Goal: Find specific page/section: Find specific page/section

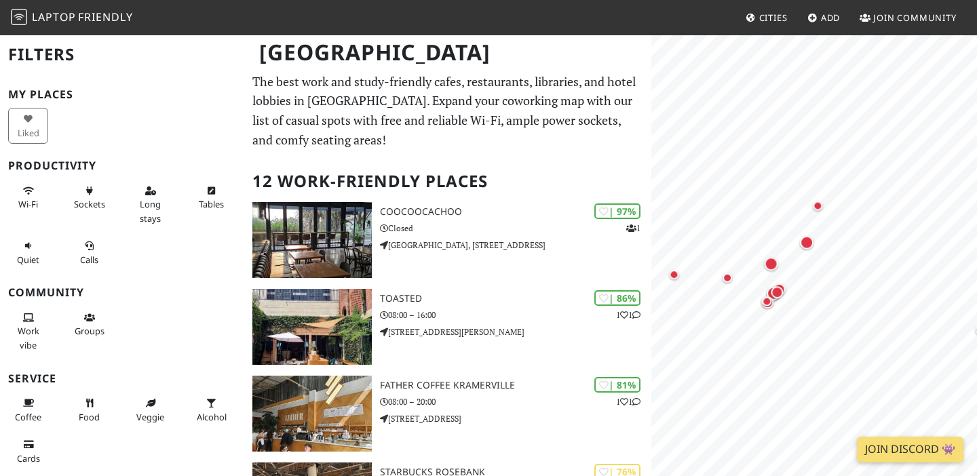
scroll to position [47, 0]
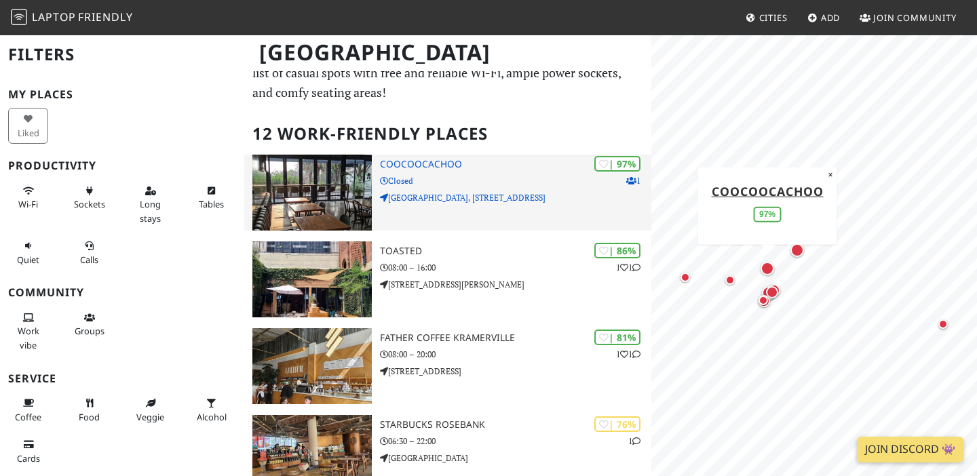
click at [430, 172] on div "| 97% 1 Coocoocachoo Closed Fountain Grove Office Park, 5 2nd Rd" at bounding box center [515, 193] width 271 height 76
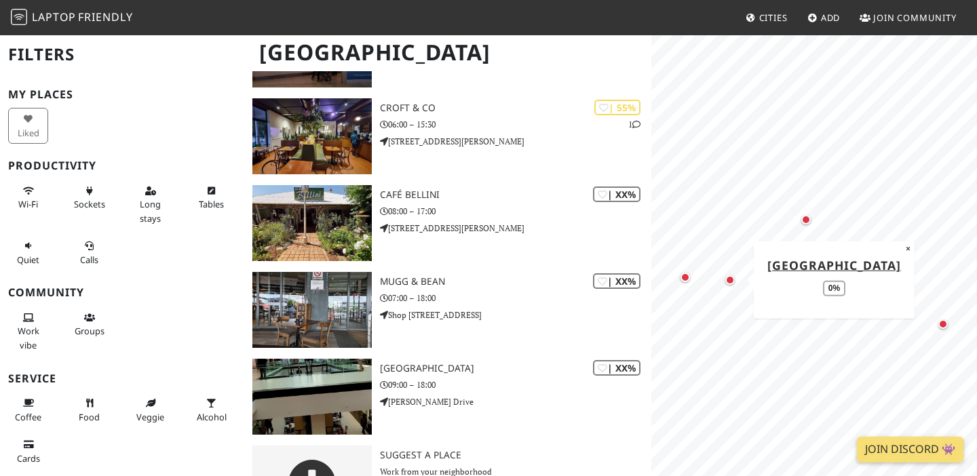
scroll to position [854, 0]
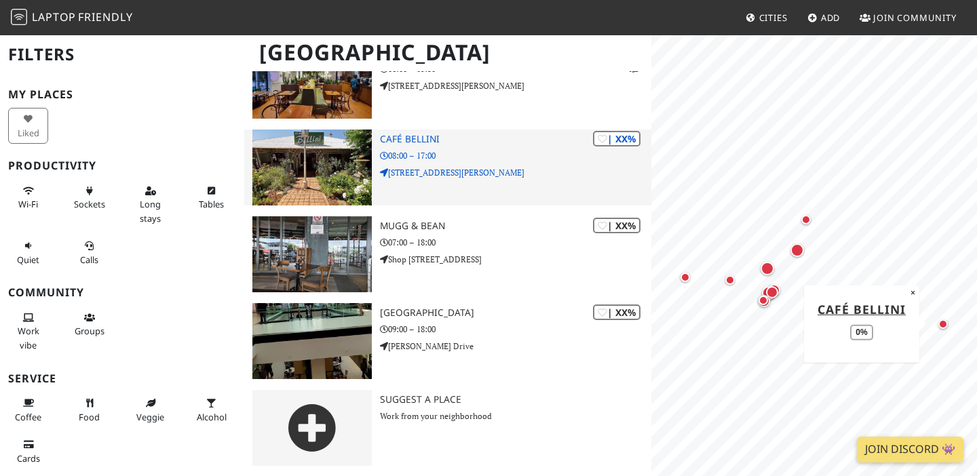
click at [321, 180] on img at bounding box center [311, 168] width 119 height 76
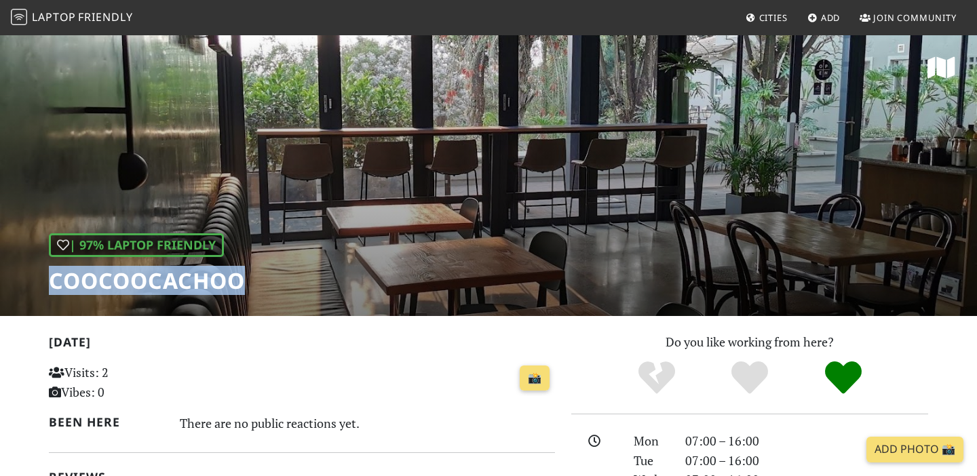
drag, startPoint x: 242, startPoint y: 286, endPoint x: 48, endPoint y: 285, distance: 194.0
click at [49, 285] on h1 "Coocoocachoo" at bounding box center [147, 281] width 196 height 26
copy h1 "Coocoocachoo"
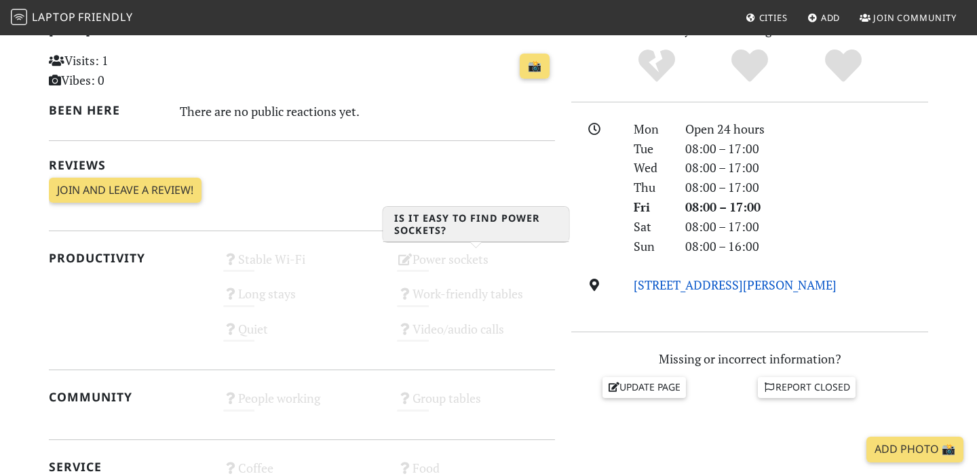
scroll to position [313, 0]
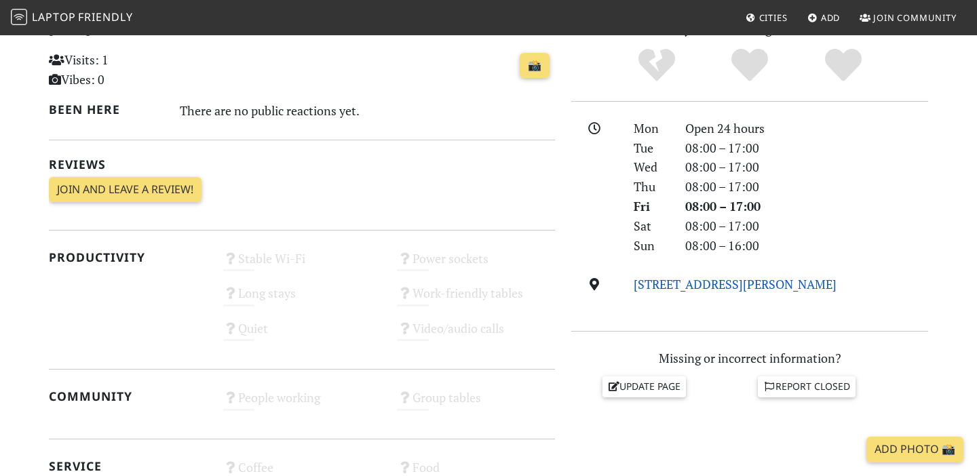
click at [737, 279] on link "[STREET_ADDRESS][PERSON_NAME]" at bounding box center [734, 284] width 203 height 16
